Goal: Check status: Check status

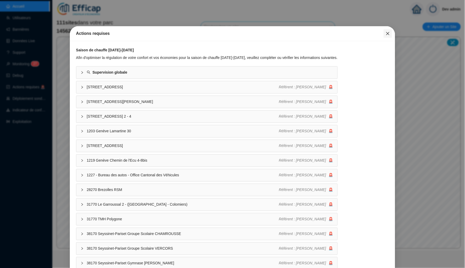
click at [386, 34] on icon "close" at bounding box center [388, 33] width 4 height 4
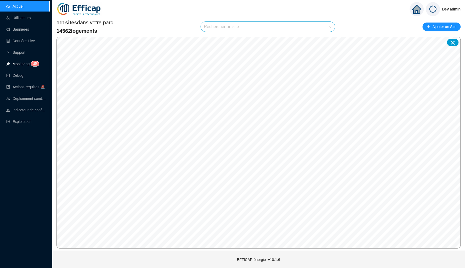
click at [37, 65] on span "5" at bounding box center [36, 64] width 2 height 4
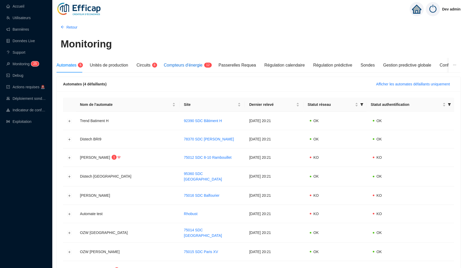
click at [177, 65] on span "Compteurs d'énergie" at bounding box center [183, 65] width 39 height 4
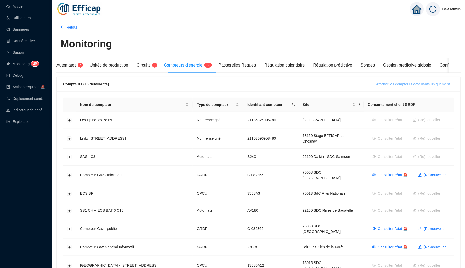
click at [400, 84] on span "Afficher les compteurs défaillants uniquement" at bounding box center [414, 83] width 74 height 5
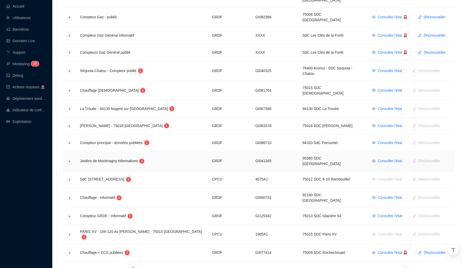
scroll to position [131, 0]
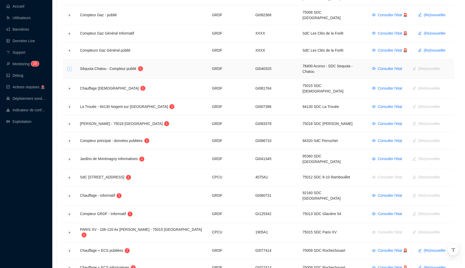
click at [69, 67] on button "Développer la ligne" at bounding box center [70, 69] width 4 height 4
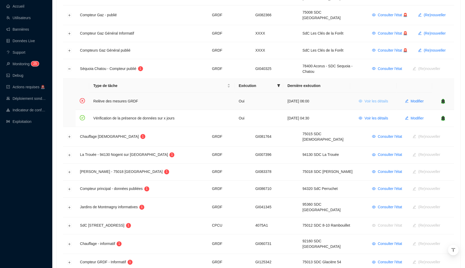
click at [378, 98] on span "Voir les détails" at bounding box center [377, 100] width 24 height 5
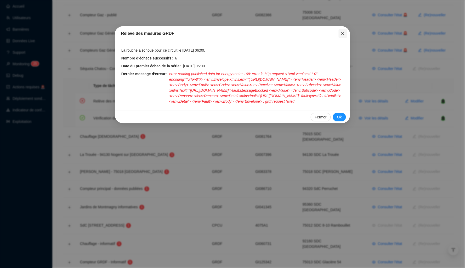
click at [340, 35] on span "Fermer" at bounding box center [343, 33] width 8 height 4
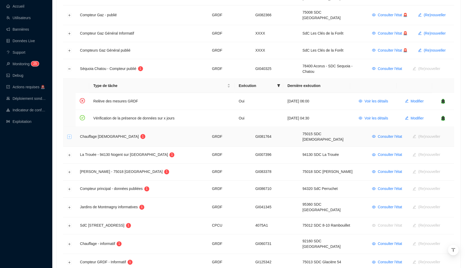
click at [70, 135] on button "Développer la ligne" at bounding box center [70, 137] width 4 height 4
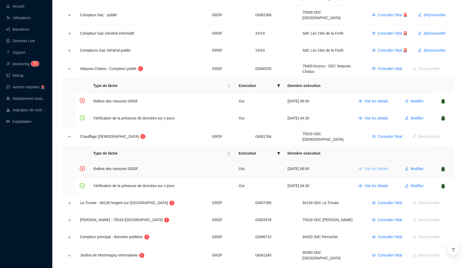
click at [365, 166] on span "Voir les détails" at bounding box center [377, 168] width 24 height 5
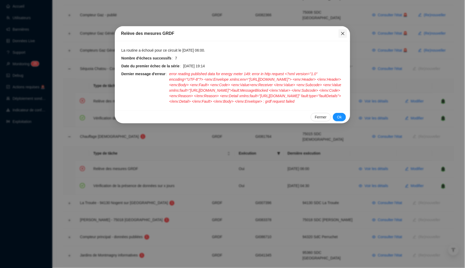
click at [342, 36] on button "Close" at bounding box center [343, 33] width 8 height 8
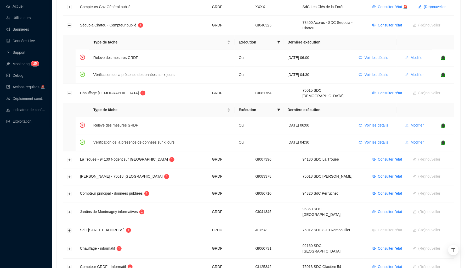
scroll to position [183, 0]
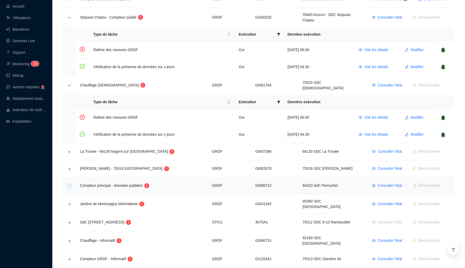
click at [71, 184] on button "Développer la ligne" at bounding box center [70, 186] width 4 height 4
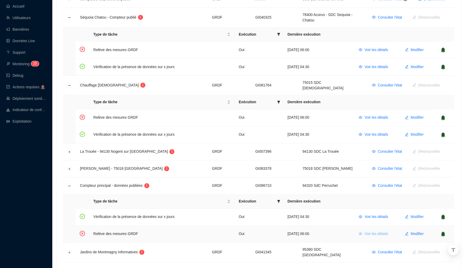
click at [369, 231] on span "Voir les détails" at bounding box center [377, 233] width 24 height 5
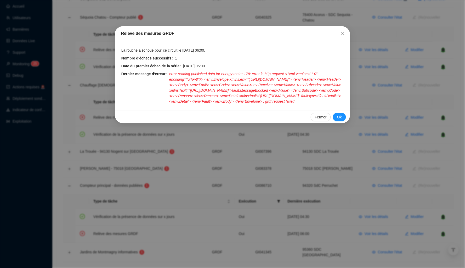
click at [291, 182] on div "Relève des mesures GRDF La routine a échoué pour ce circuit le [DATE] 06:00. No…" at bounding box center [232, 134] width 465 height 268
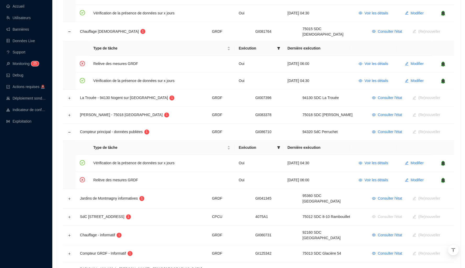
scroll to position [279, 0]
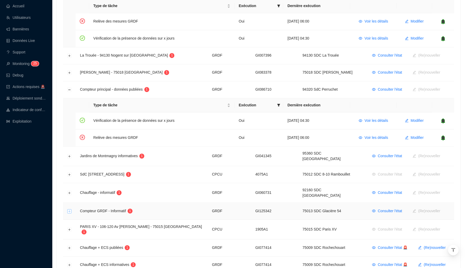
click at [68, 209] on button "Développer la ligne" at bounding box center [70, 211] width 4 height 4
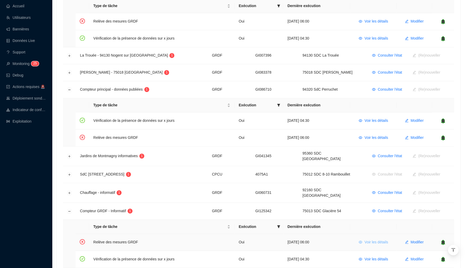
click at [377, 240] on span "Voir les détails" at bounding box center [377, 242] width 24 height 5
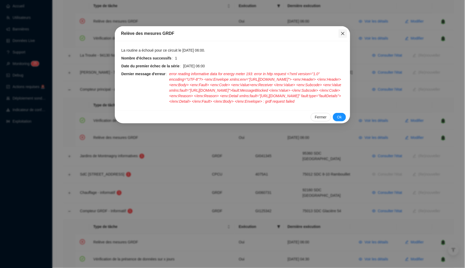
click at [345, 32] on icon "close" at bounding box center [343, 33] width 4 height 4
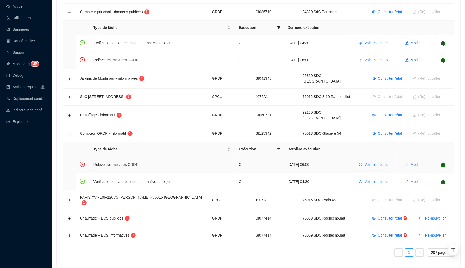
scroll to position [356, 0]
click at [69, 234] on button "Développer la ligne" at bounding box center [70, 236] width 4 height 4
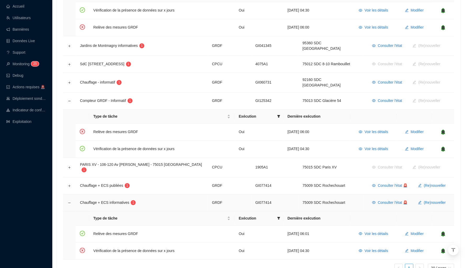
scroll to position [402, 0]
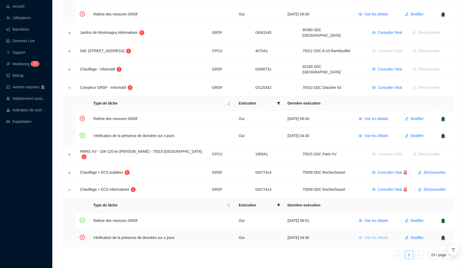
click at [366, 235] on span "Voir les détails" at bounding box center [377, 237] width 24 height 5
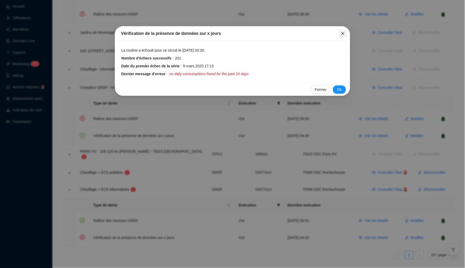
click at [343, 34] on icon "close" at bounding box center [343, 33] width 3 height 3
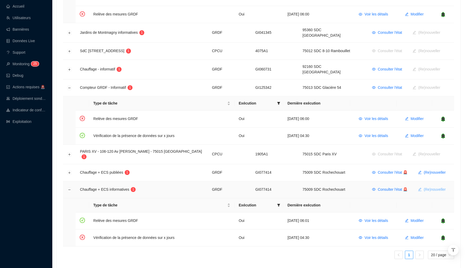
click at [430, 187] on span "(Re)nouveller" at bounding box center [435, 189] width 22 height 5
type input "GI077414"
type input "75009"
type input "[PERSON_NAME][EMAIL_ADDRESS][DOMAIN_NAME]"
type input "LEFEVRE"
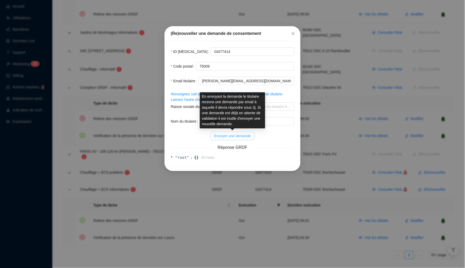
click at [241, 136] on span "Envoyer une demande" at bounding box center [232, 135] width 37 height 5
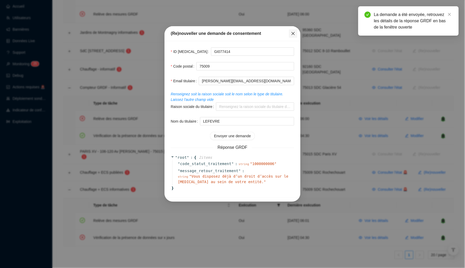
click at [294, 33] on icon "close" at bounding box center [293, 33] width 3 height 3
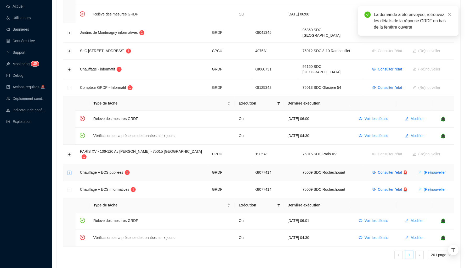
click at [69, 171] on button "Développer la ligne" at bounding box center [70, 173] width 4 height 4
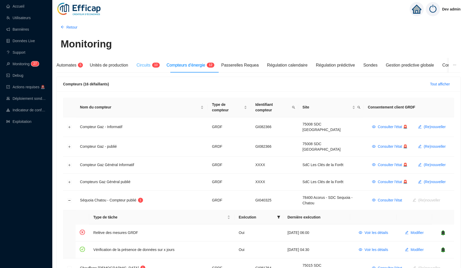
scroll to position [0, 0]
click at [151, 66] on span "Circuits" at bounding box center [144, 65] width 14 height 4
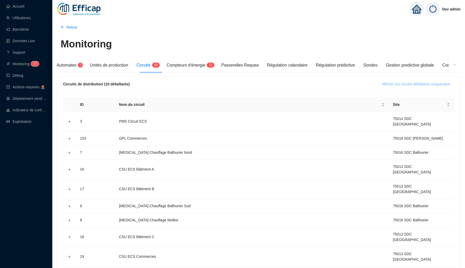
click at [419, 83] on span "Afficher les circuits défaillants uniquement" at bounding box center [416, 83] width 68 height 5
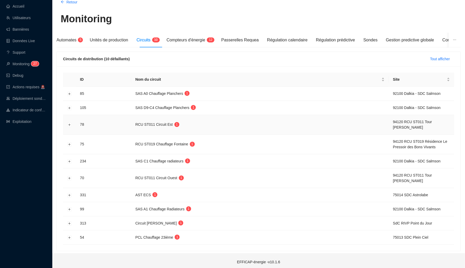
scroll to position [25, 0]
click at [70, 93] on button "Développer la ligne" at bounding box center [70, 94] width 4 height 4
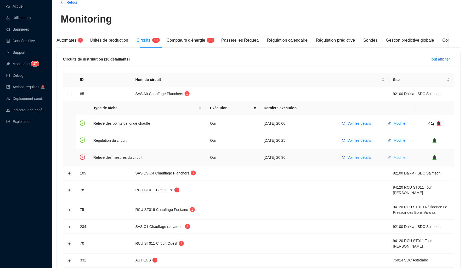
click at [402, 158] on span "Modifier" at bounding box center [400, 157] width 13 height 5
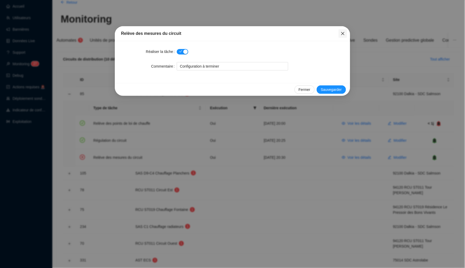
click at [343, 32] on icon "close" at bounding box center [343, 33] width 4 height 4
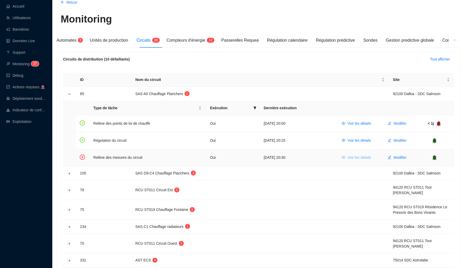
click at [355, 156] on span "Voir les détails" at bounding box center [360, 157] width 24 height 5
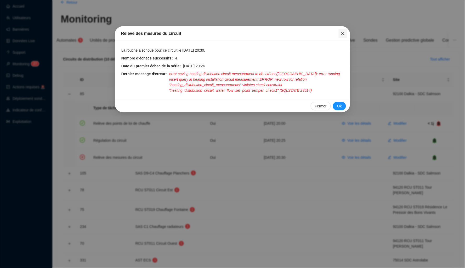
click at [343, 33] on icon "close" at bounding box center [343, 33] width 4 height 4
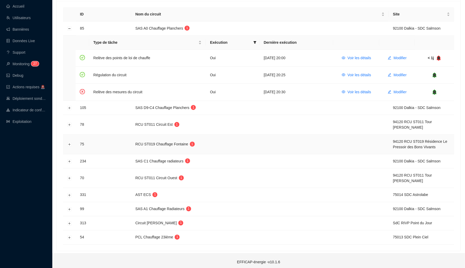
scroll to position [90, 0]
click at [70, 193] on button "Développer la ligne" at bounding box center [70, 195] width 4 height 4
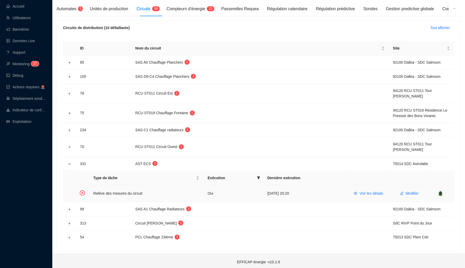
scroll to position [56, 0]
click at [360, 191] on span "Voir les détails" at bounding box center [372, 193] width 24 height 5
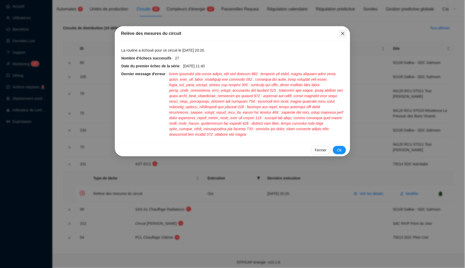
click at [343, 32] on icon "close" at bounding box center [343, 33] width 4 height 4
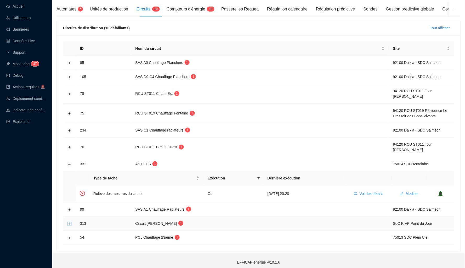
click at [71, 221] on button "Développer la ligne" at bounding box center [70, 223] width 4 height 4
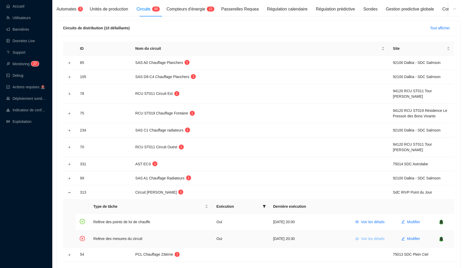
click at [363, 236] on span "Voir les détails" at bounding box center [373, 238] width 24 height 5
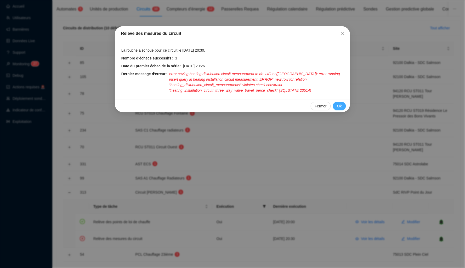
click at [338, 103] on span "Ok" at bounding box center [339, 105] width 5 height 5
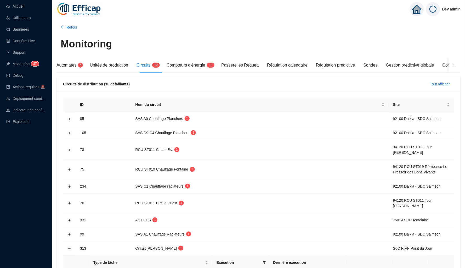
scroll to position [0, 0]
click at [80, 66] on sup "5" at bounding box center [80, 65] width 5 height 5
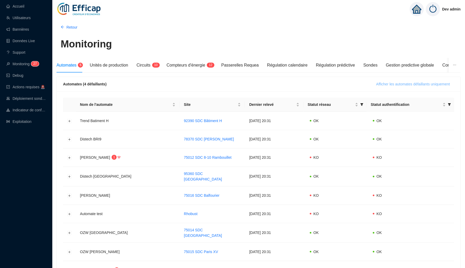
click at [411, 82] on span "Afficher les automates défaillants uniquement" at bounding box center [414, 83] width 74 height 5
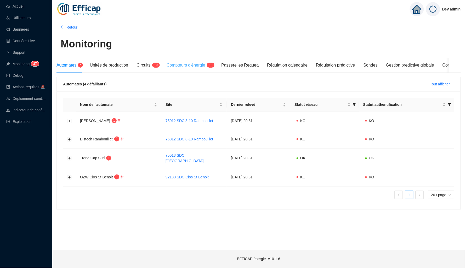
click at [200, 69] on div "Compteurs d'énergie 1 2" at bounding box center [190, 65] width 46 height 15
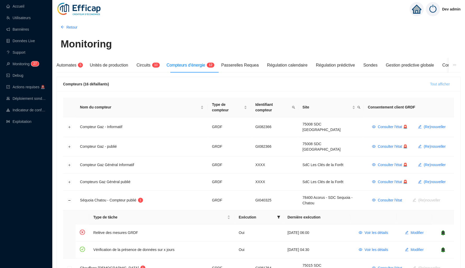
click at [436, 84] on span "Tout afficher" at bounding box center [441, 83] width 20 height 5
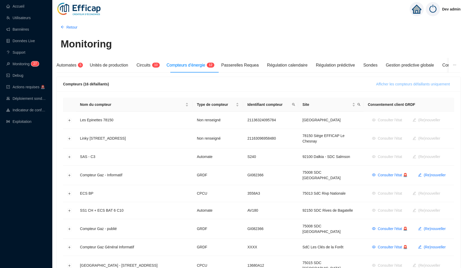
click at [434, 84] on span "Afficher les compteurs défaillants uniquement" at bounding box center [414, 83] width 74 height 5
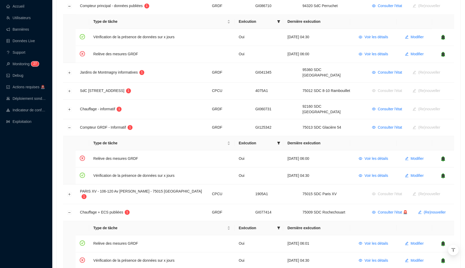
scroll to position [363, 0]
